Goal: Task Accomplishment & Management: Manage account settings

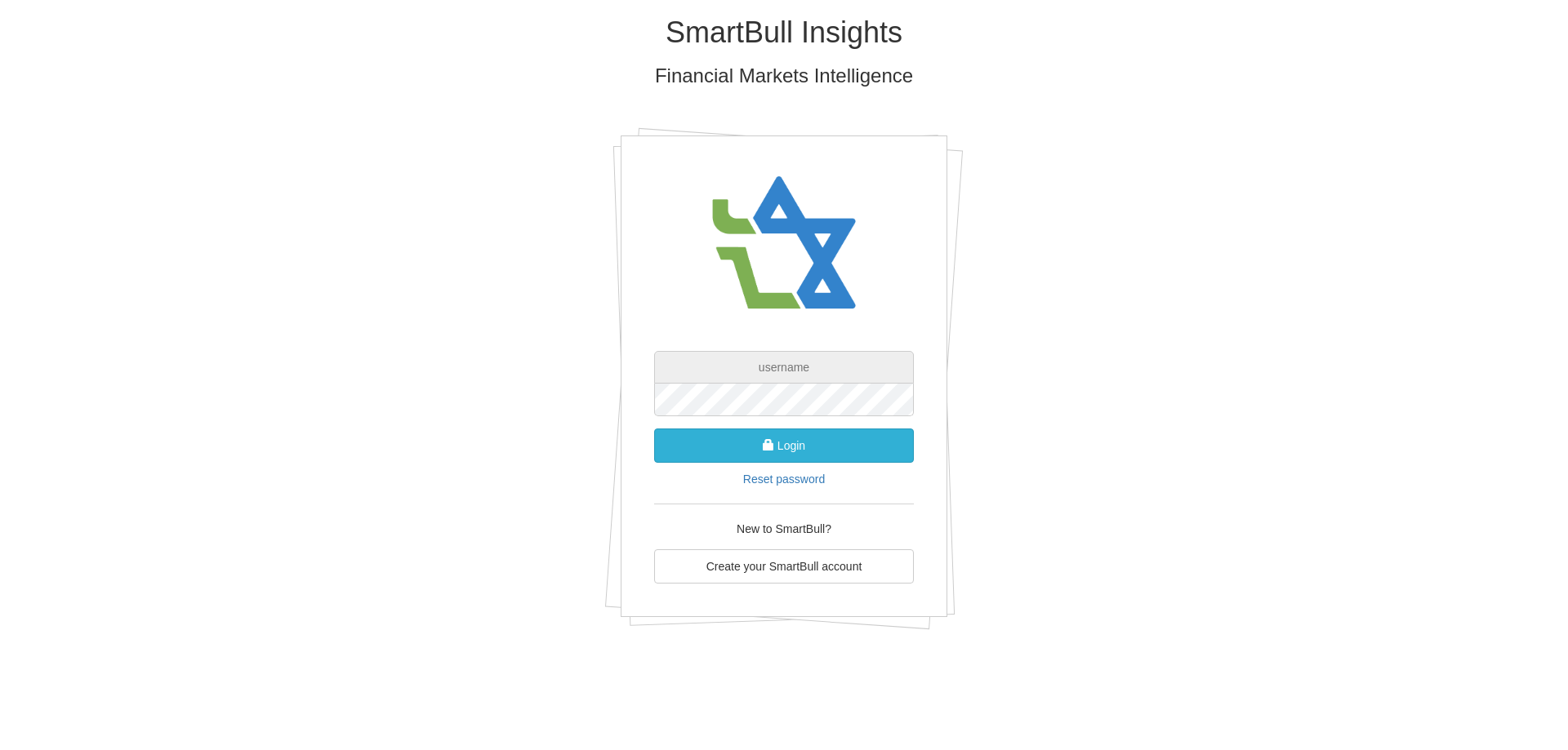
type input "[EMAIL_ADDRESS][DOMAIN_NAME]"
click at [783, 452] on button "Login" at bounding box center [784, 446] width 259 height 34
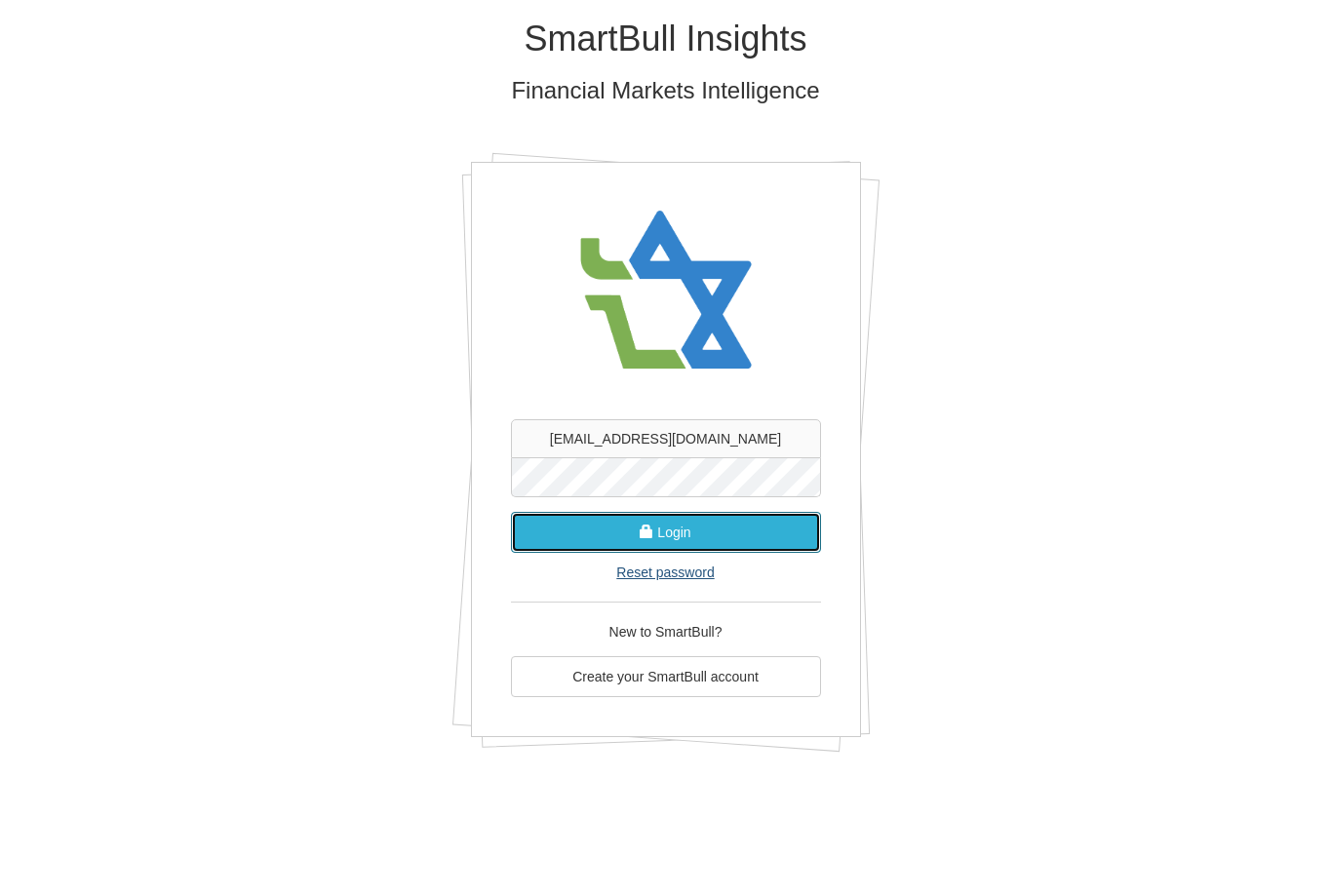
drag, startPoint x: 631, startPoint y: 542, endPoint x: 623, endPoint y: 570, distance: 29.1
click at [631, 542] on button "Login" at bounding box center [666, 532] width 310 height 41
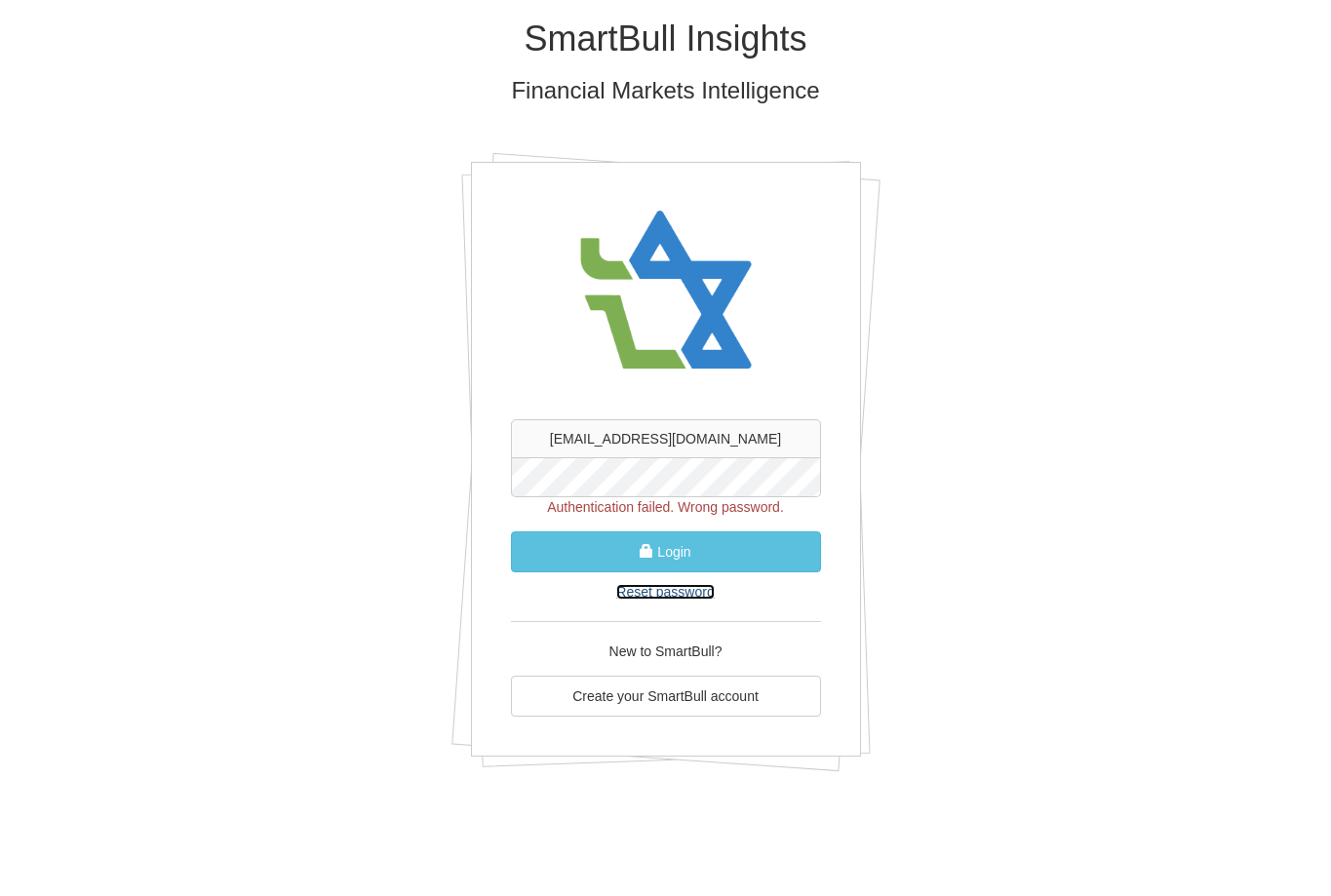
click at [685, 596] on link "Reset password" at bounding box center [665, 592] width 97 height 16
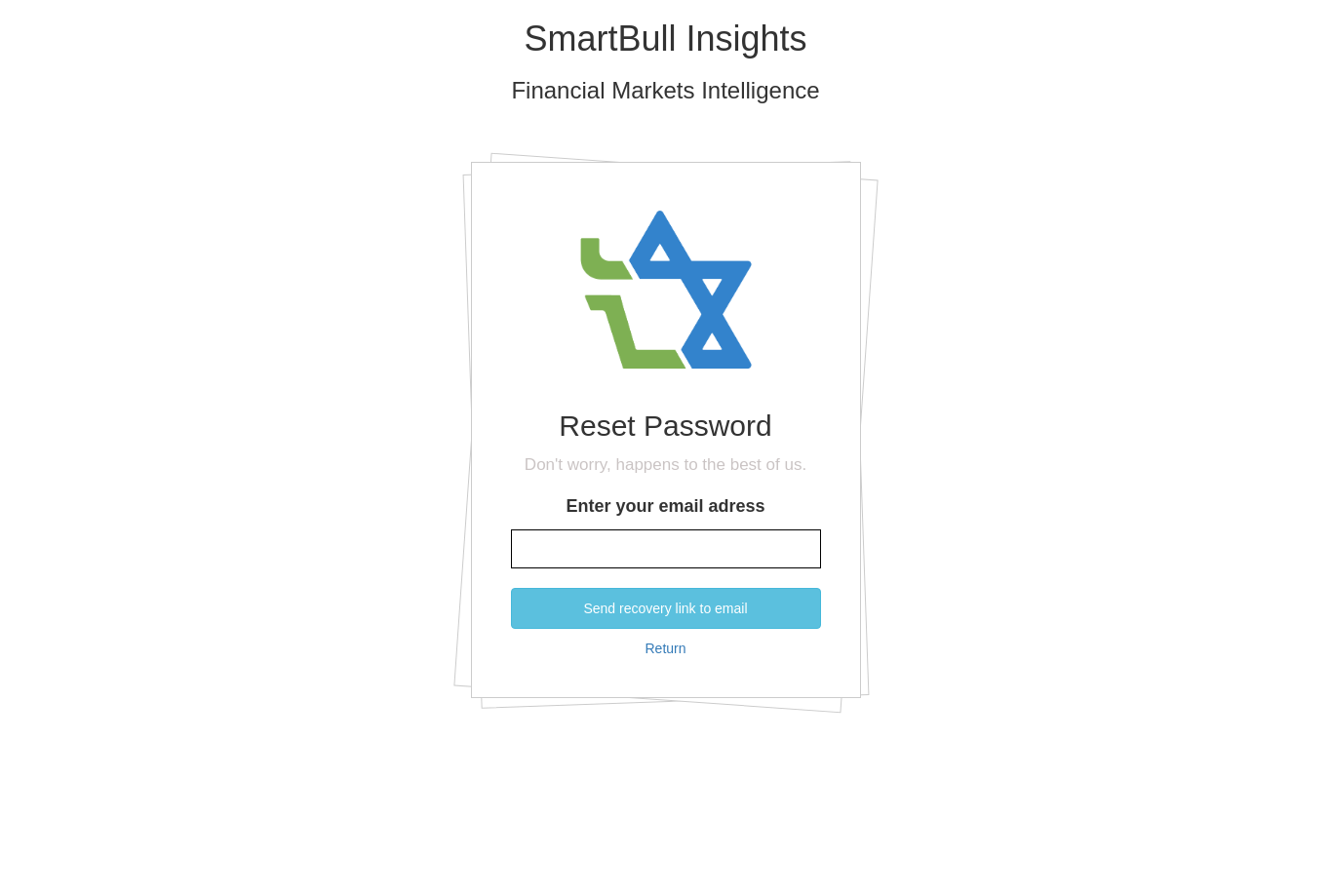
click at [609, 542] on input "Enter your email adress" at bounding box center [666, 549] width 310 height 39
type input "[EMAIL_ADDRESS][DOMAIN_NAME]"
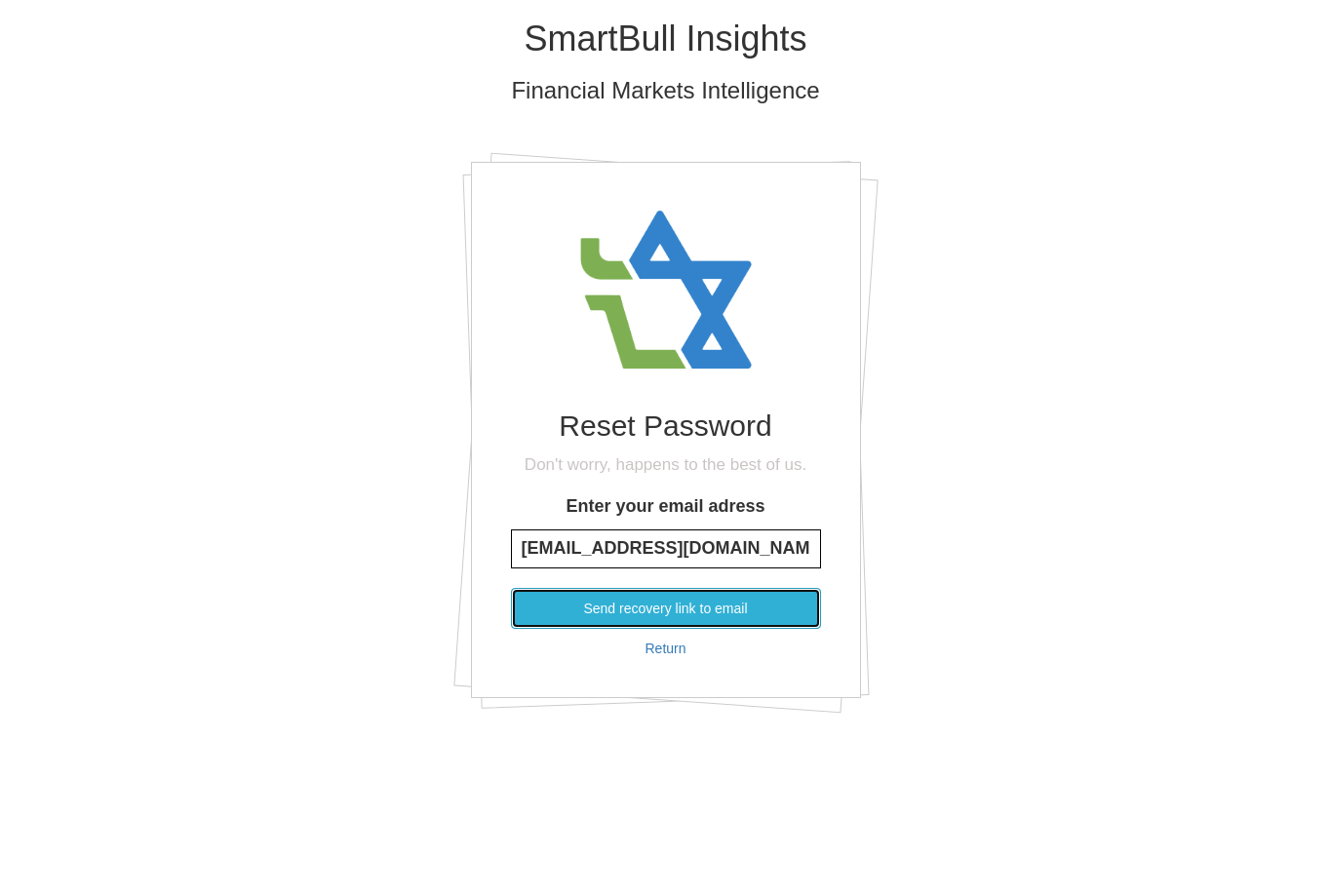
click at [648, 606] on button "Send recovery link to email" at bounding box center [666, 609] width 310 height 41
